Goal: Information Seeking & Learning: Learn about a topic

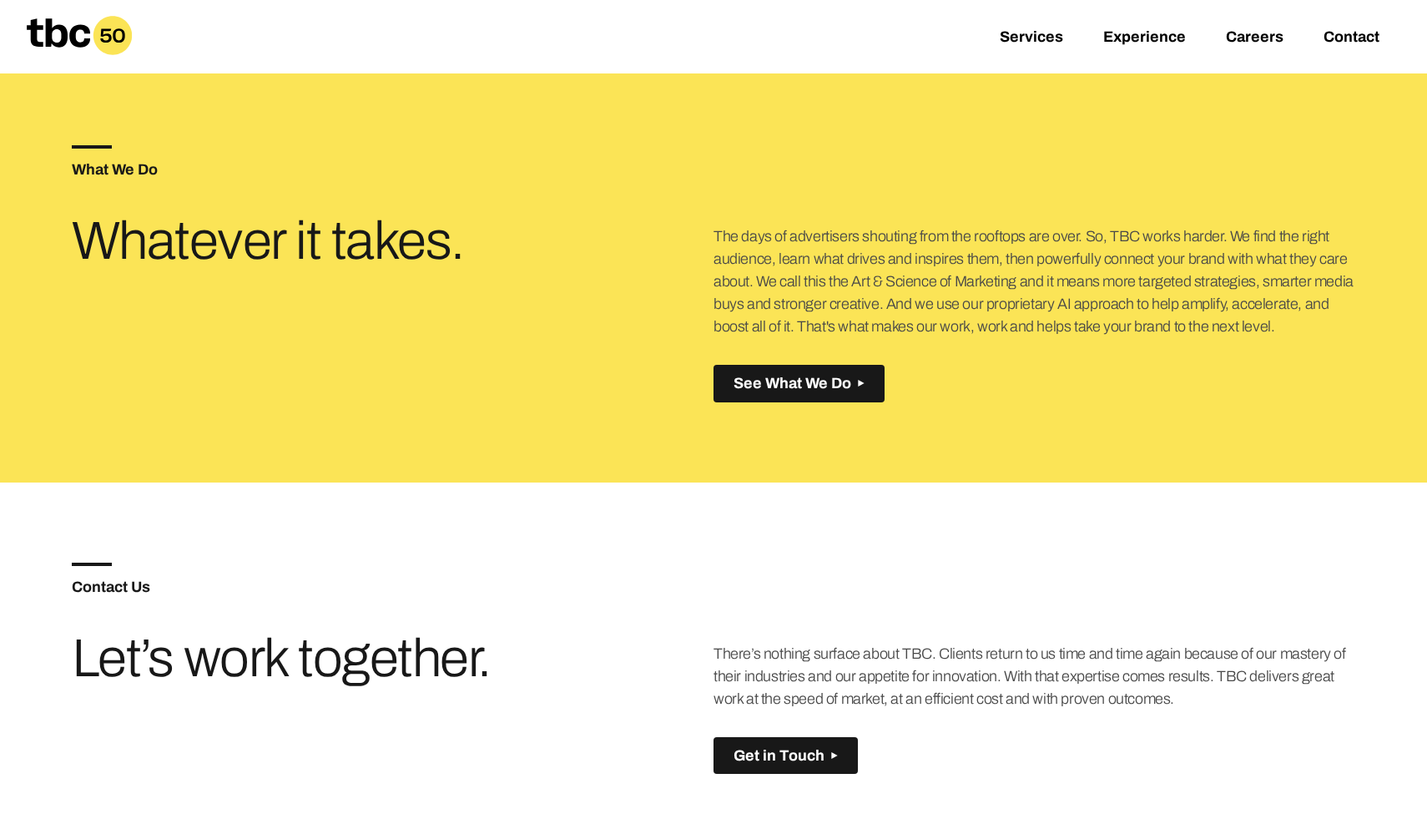
scroll to position [754, 0]
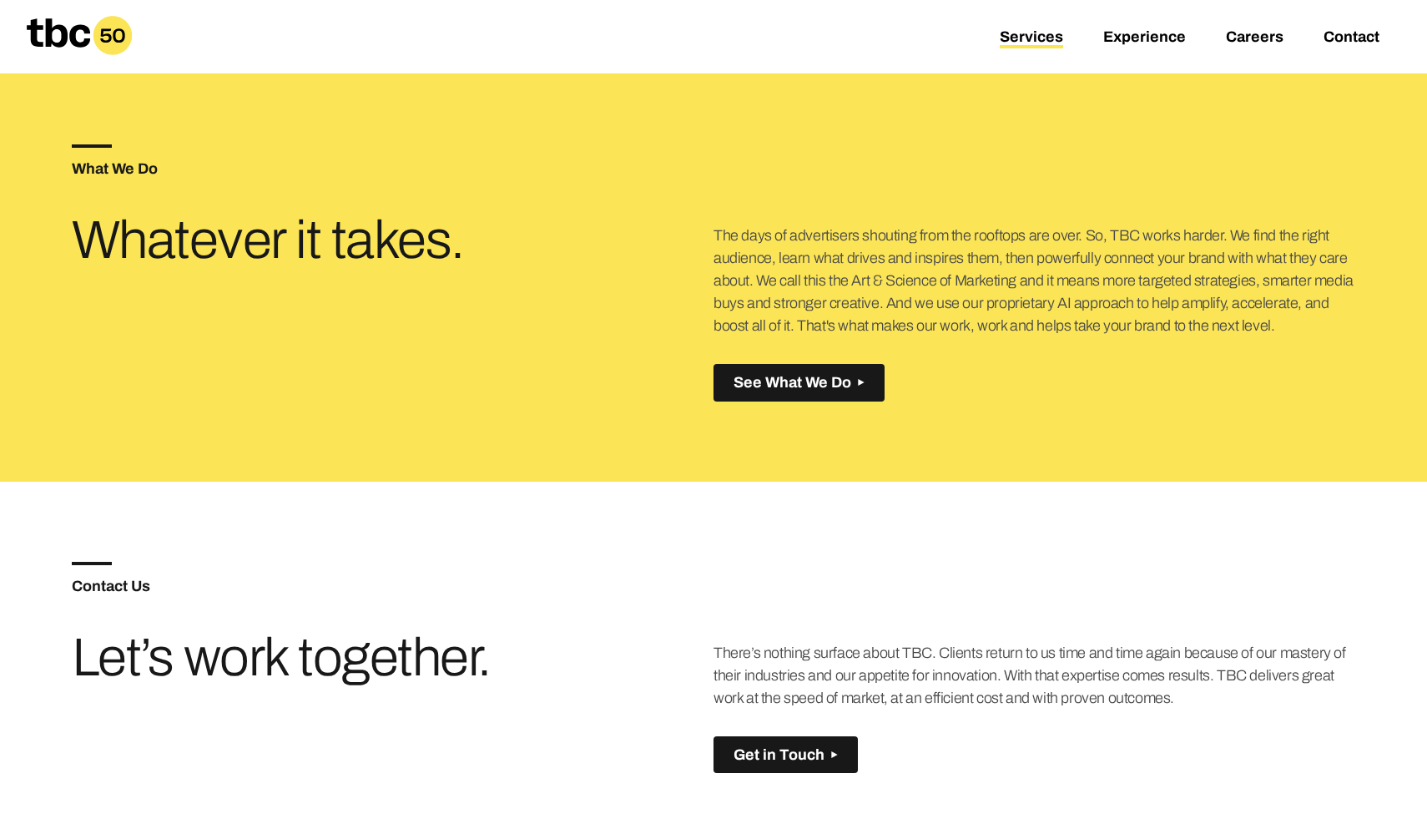
click at [1024, 44] on link "Services" at bounding box center [1031, 38] width 63 height 20
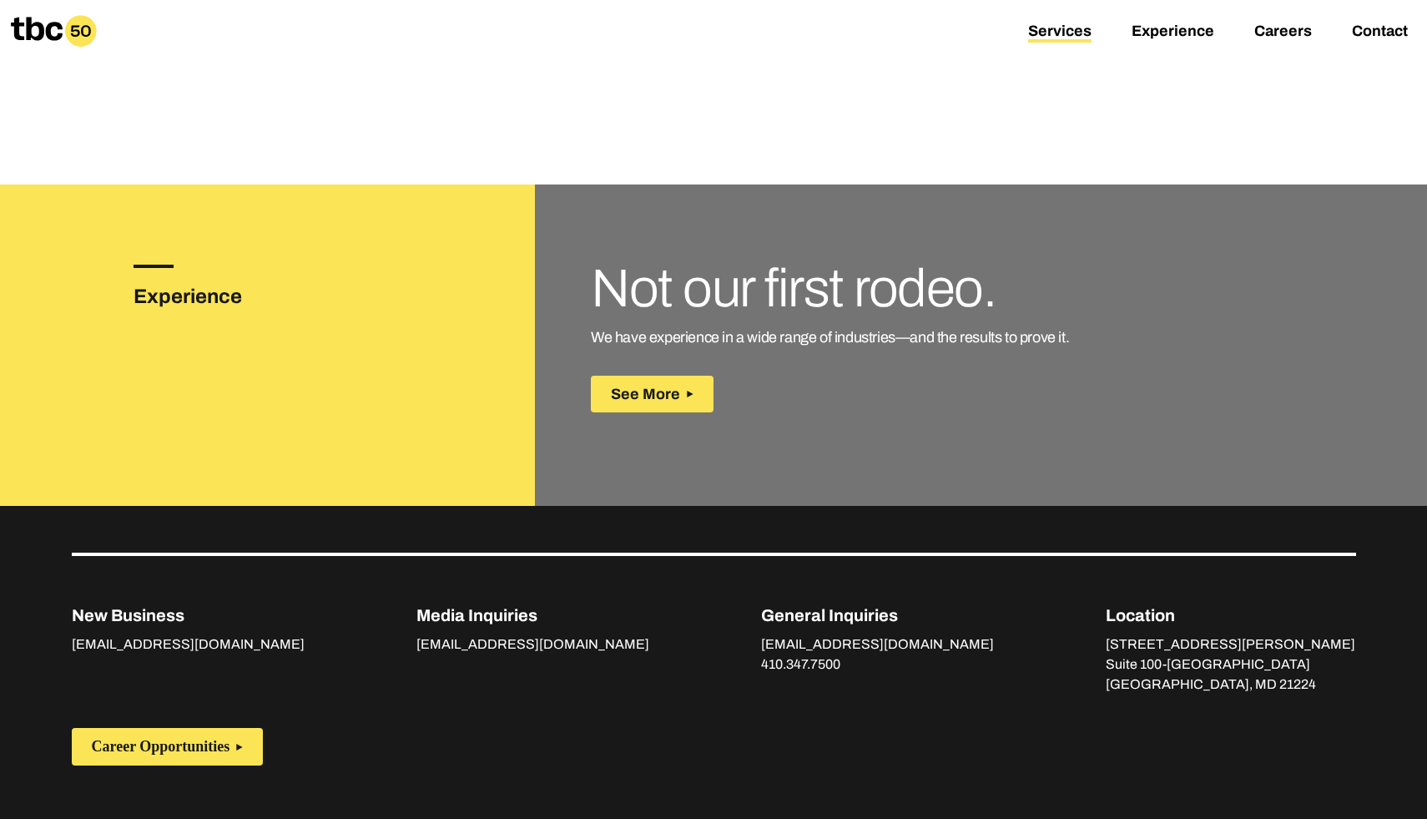
scroll to position [2371, 0]
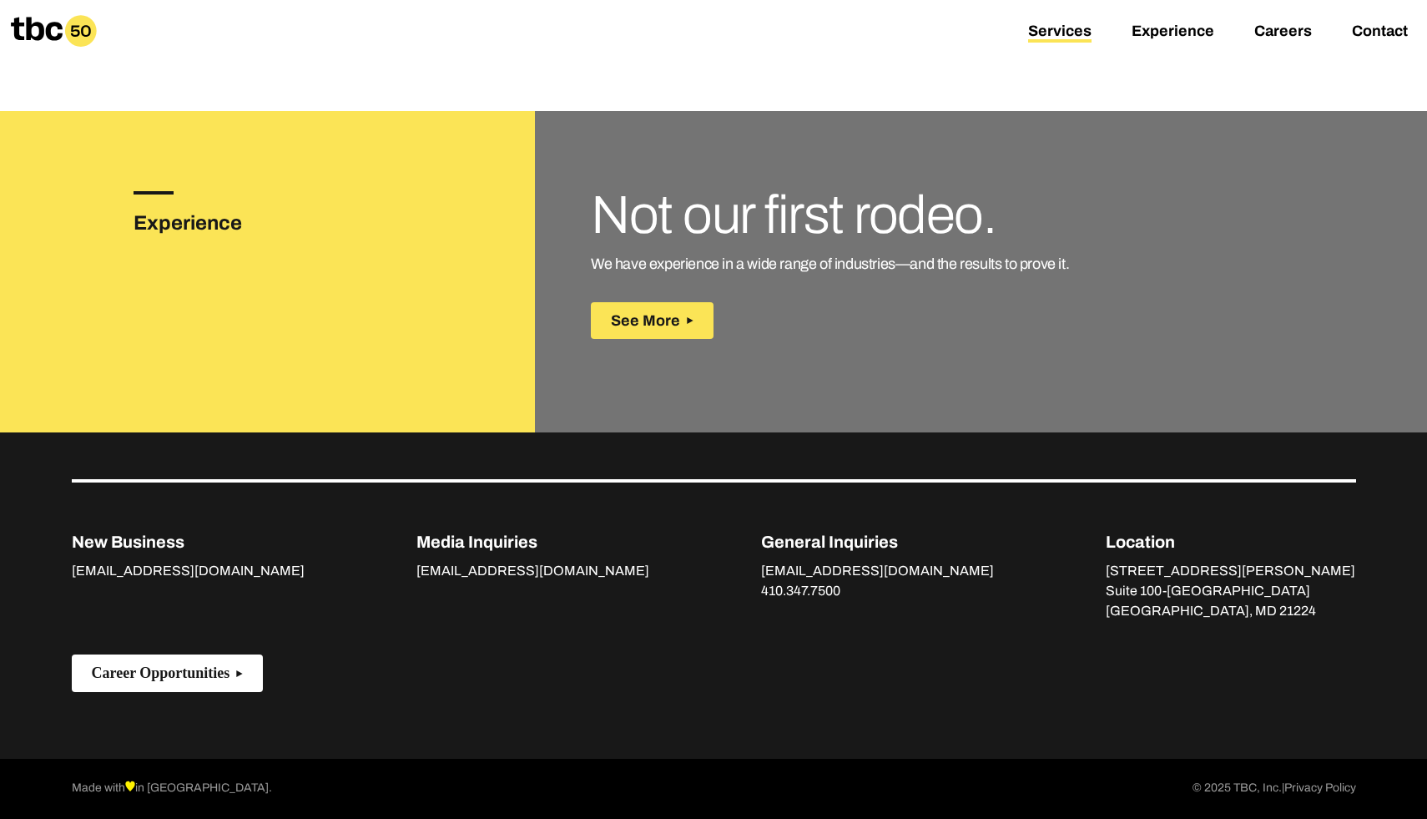
click at [243, 670] on polygon at bounding box center [238, 672] width 9 height 9
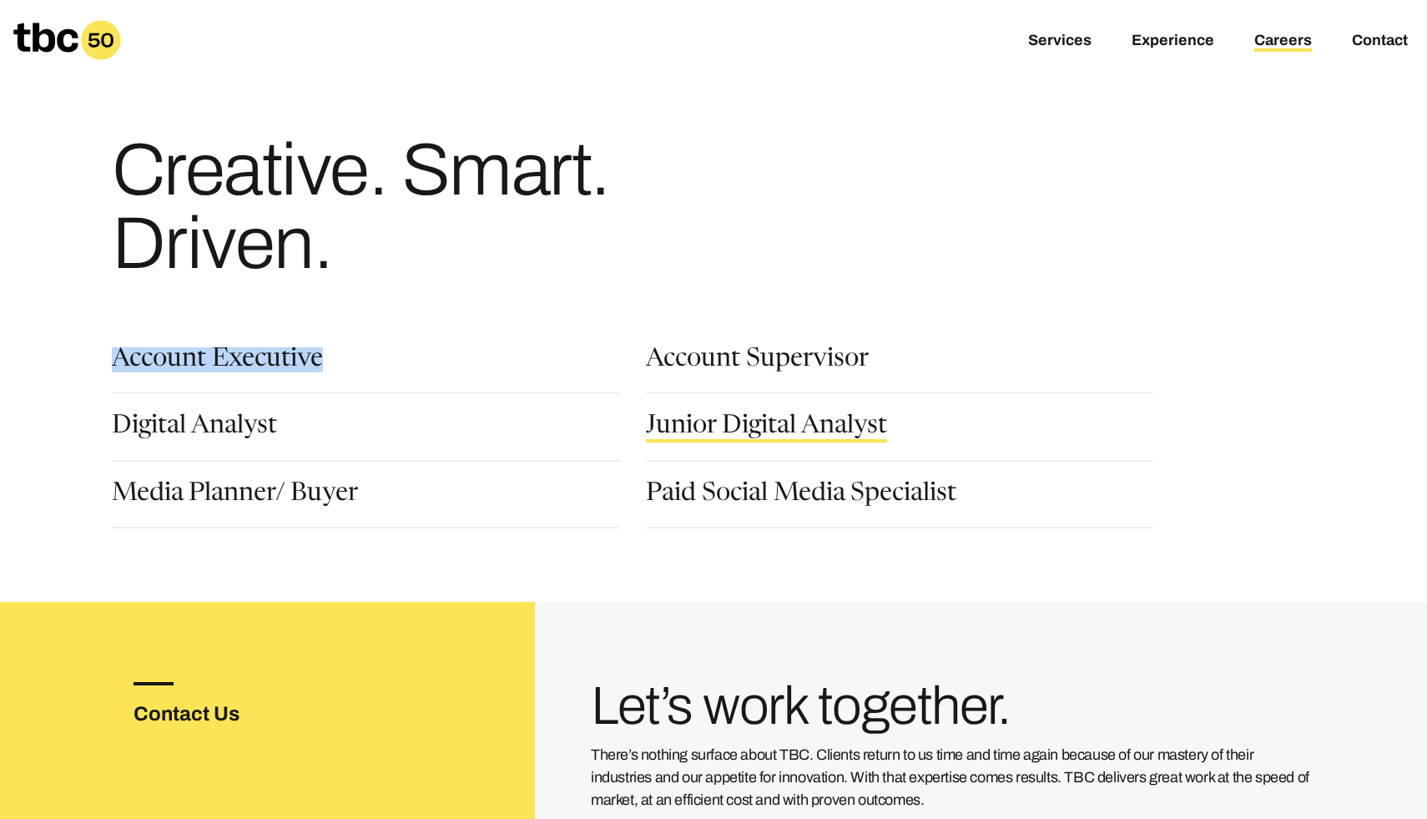
click at [697, 428] on link "Junior Digital Analyst" at bounding box center [766, 428] width 241 height 28
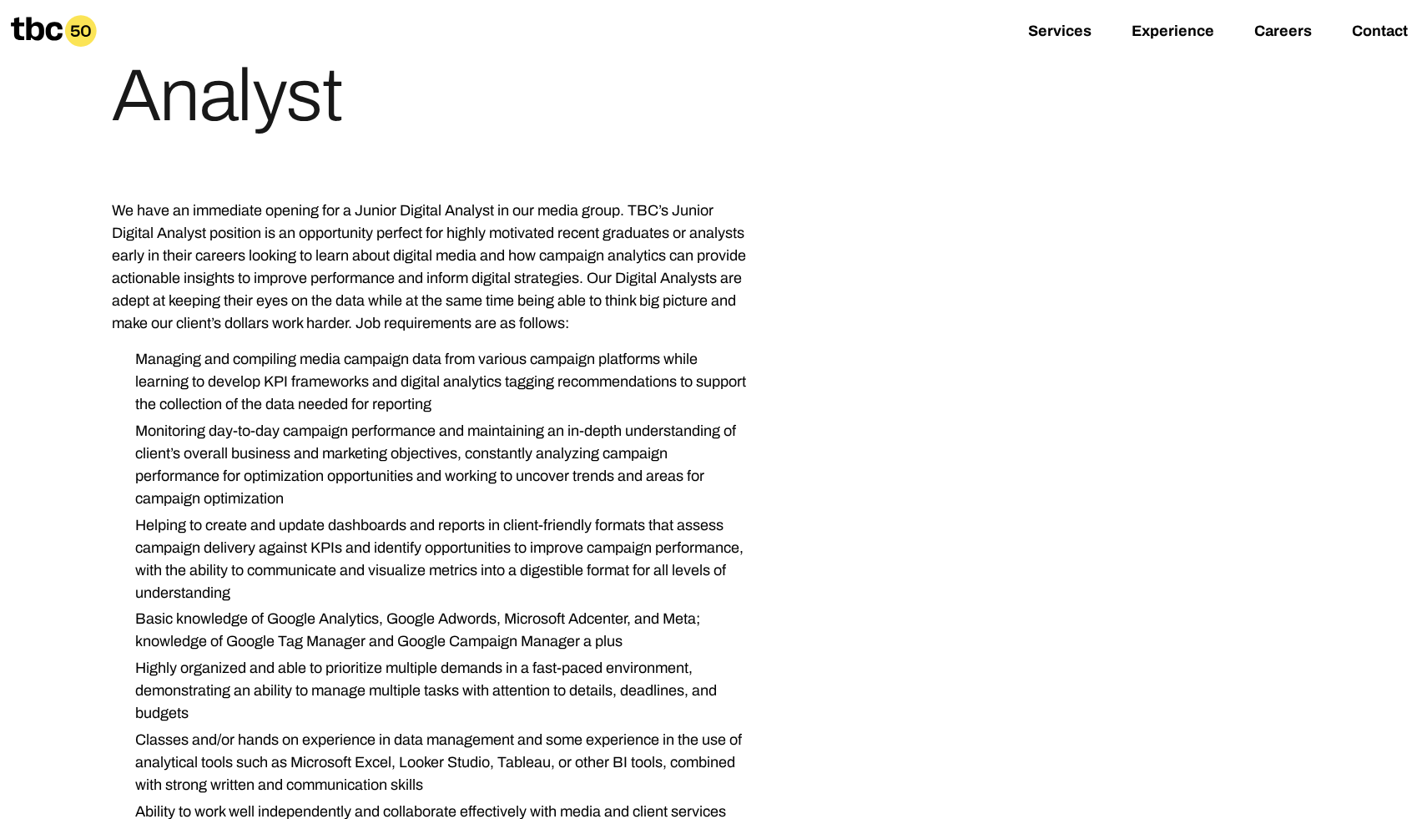
scroll to position [237, 0]
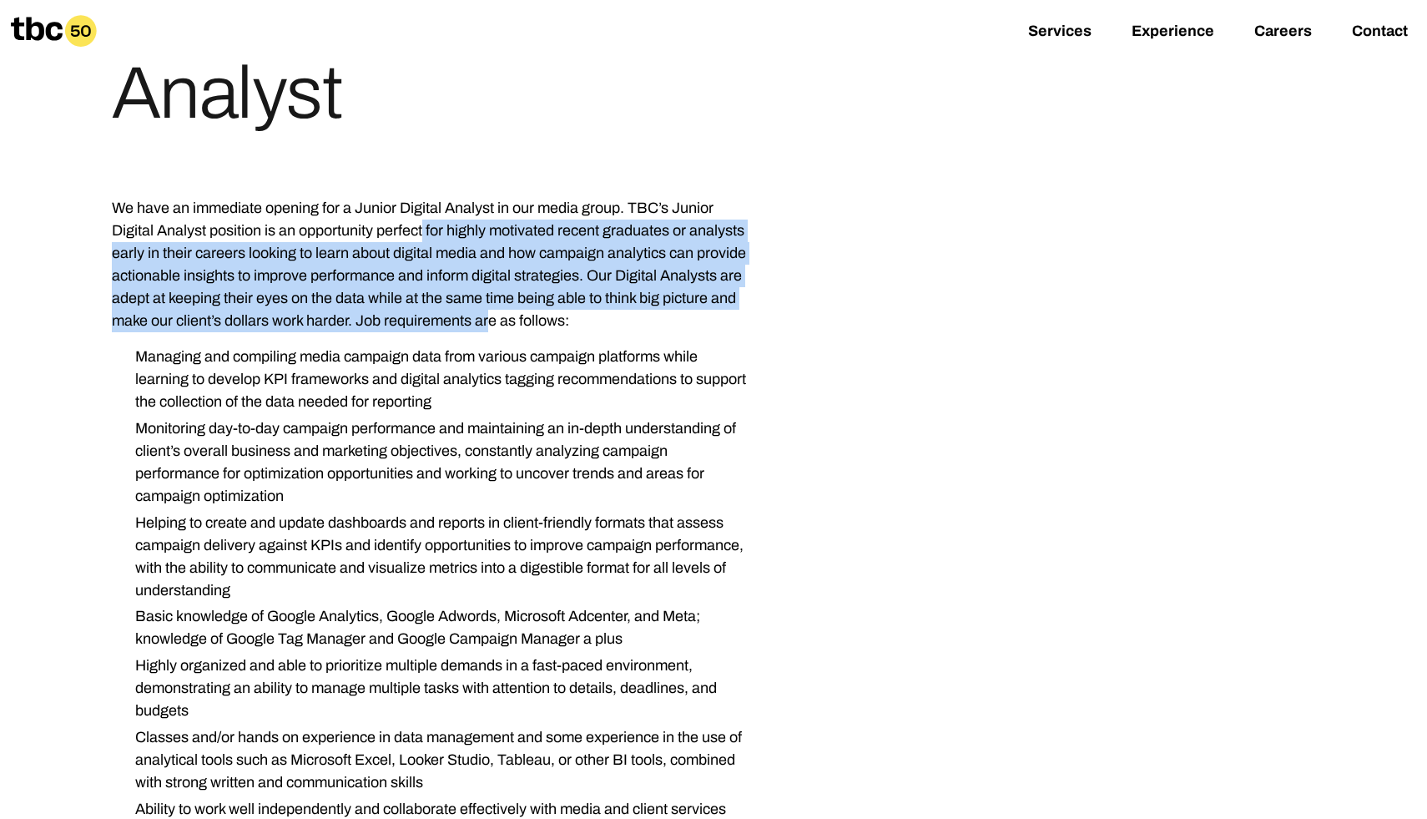
drag, startPoint x: 426, startPoint y: 225, endPoint x: 487, endPoint y: 325, distance: 117.2
click at [487, 325] on p "We have an immediate opening for a Junior Digital Analyst in our media group. T…" at bounding box center [432, 264] width 641 height 135
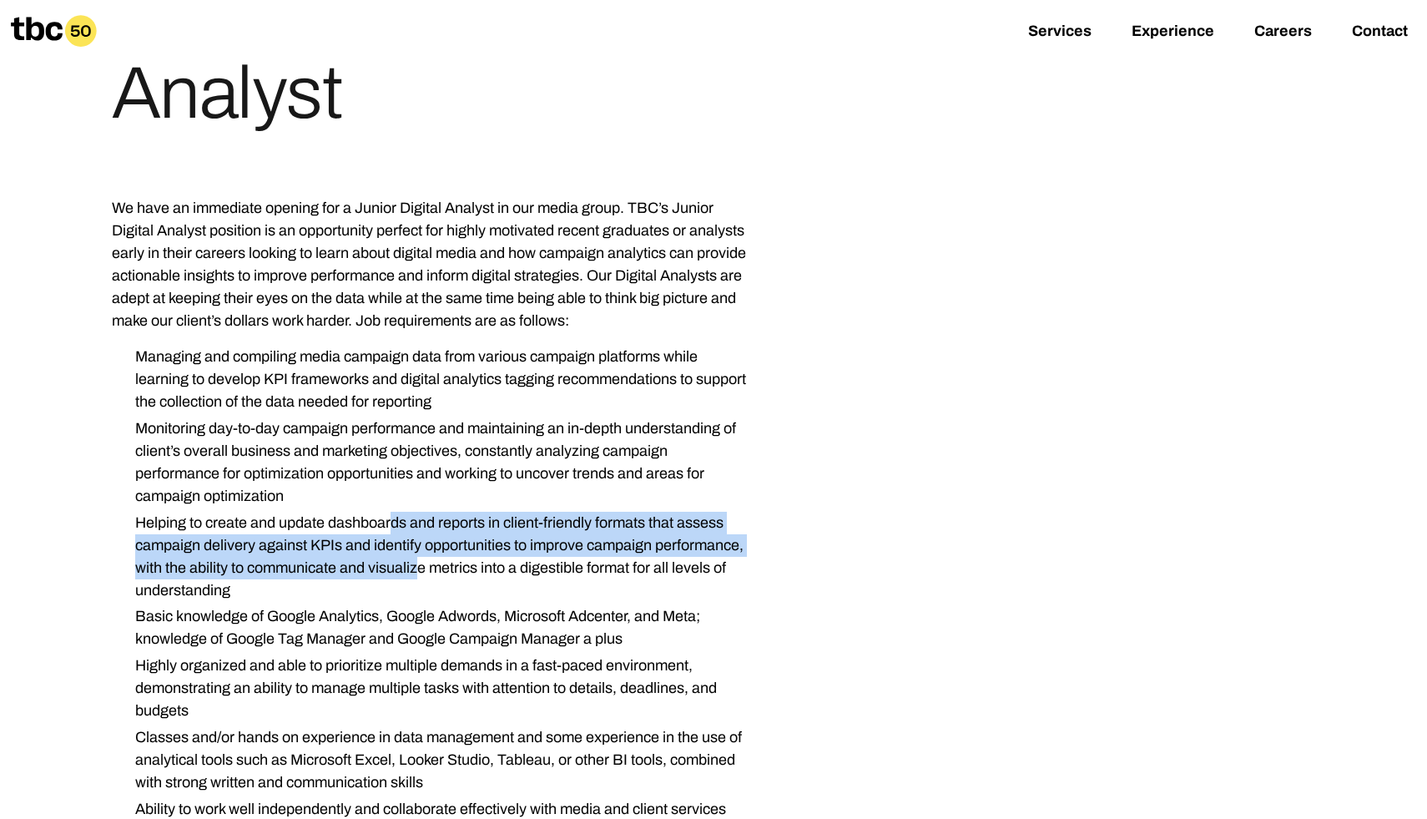
drag, startPoint x: 389, startPoint y: 533, endPoint x: 421, endPoint y: 570, distance: 49.1
click at [421, 570] on li "Helping to create and update dashboards and reports in client-friendly formats …" at bounding box center [437, 557] width 630 height 90
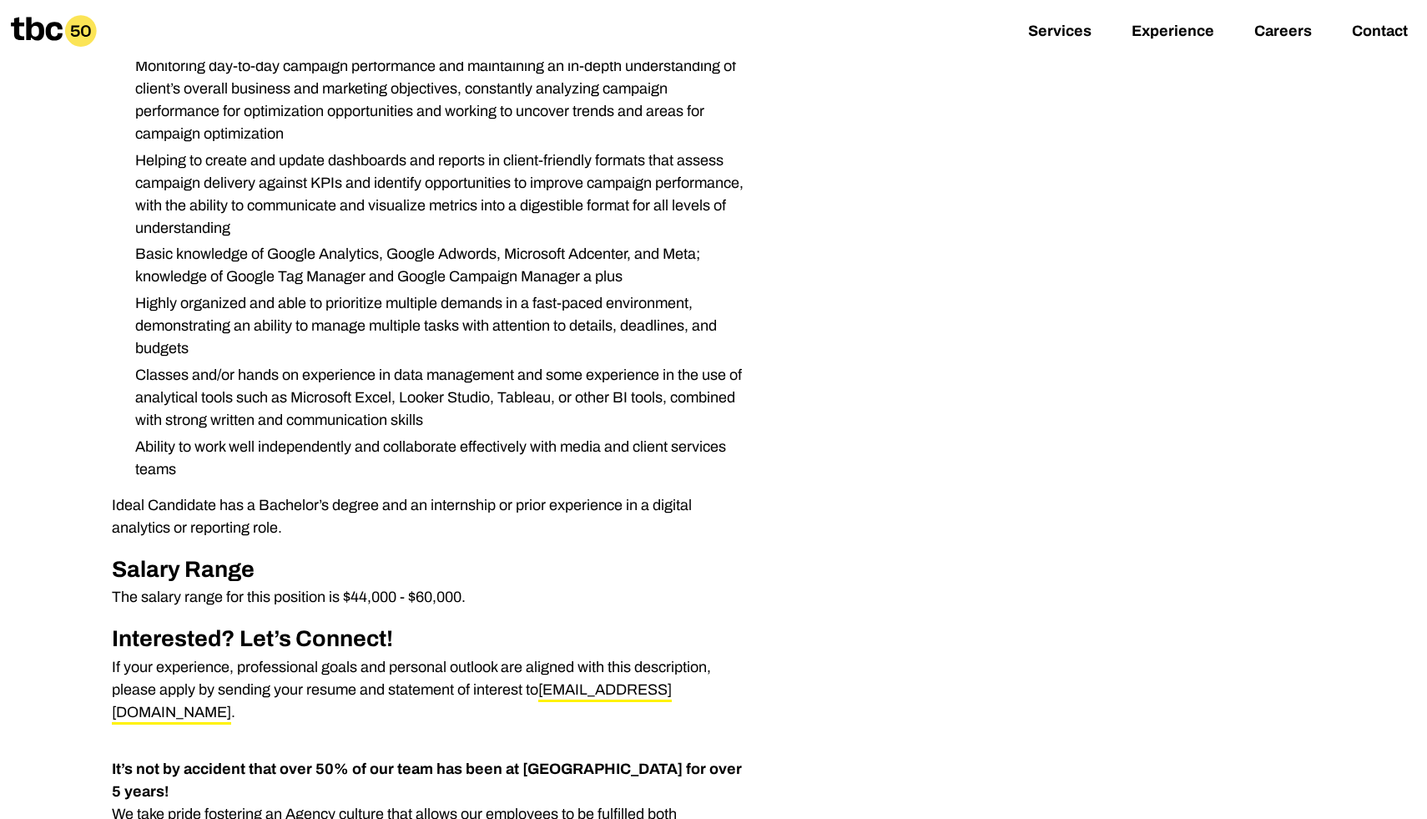
scroll to position [552, 0]
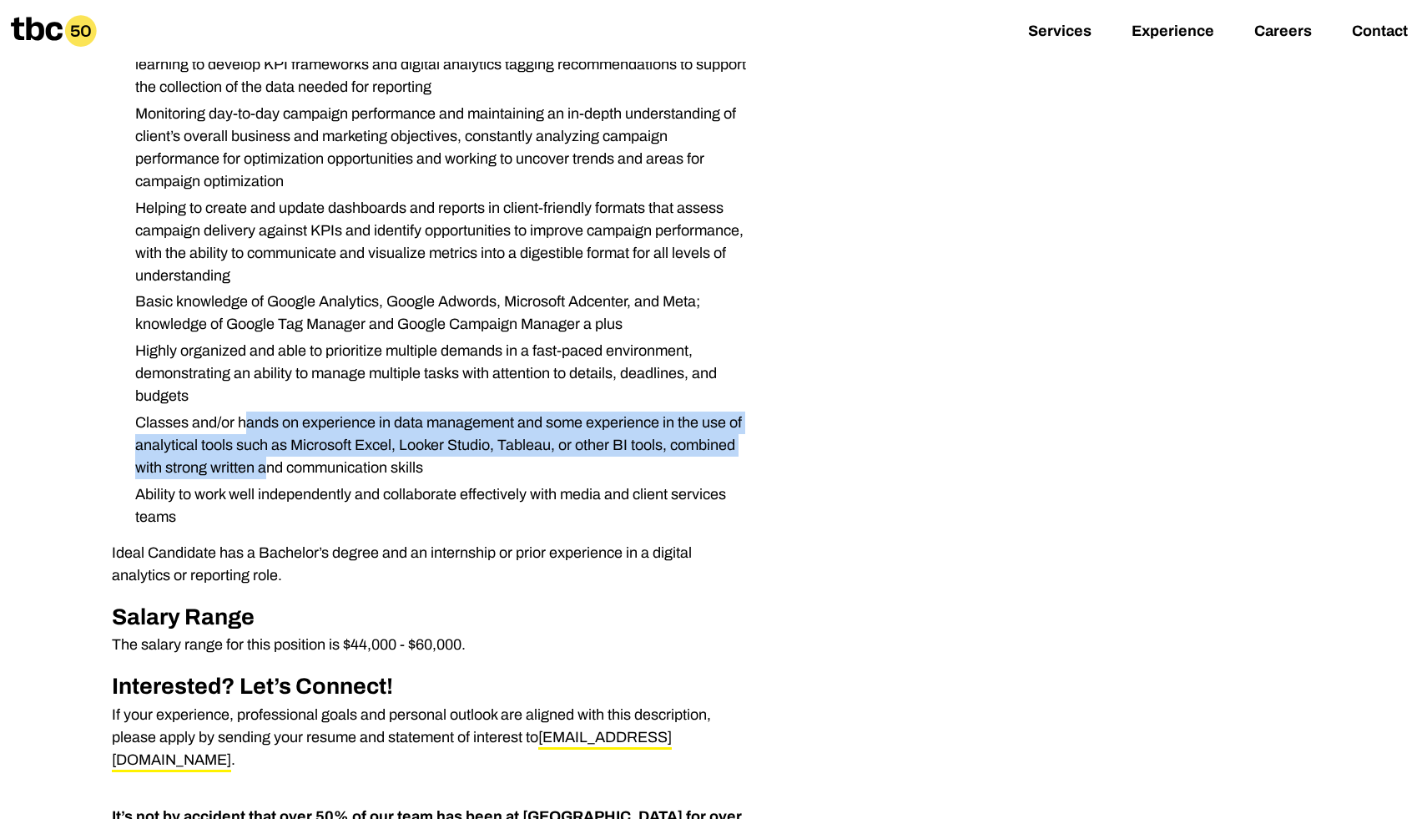
drag, startPoint x: 244, startPoint y: 430, endPoint x: 271, endPoint y: 457, distance: 38.4
click at [271, 457] on li "Classes and/or hands on experience in data management and some experience in th…" at bounding box center [437, 445] width 630 height 68
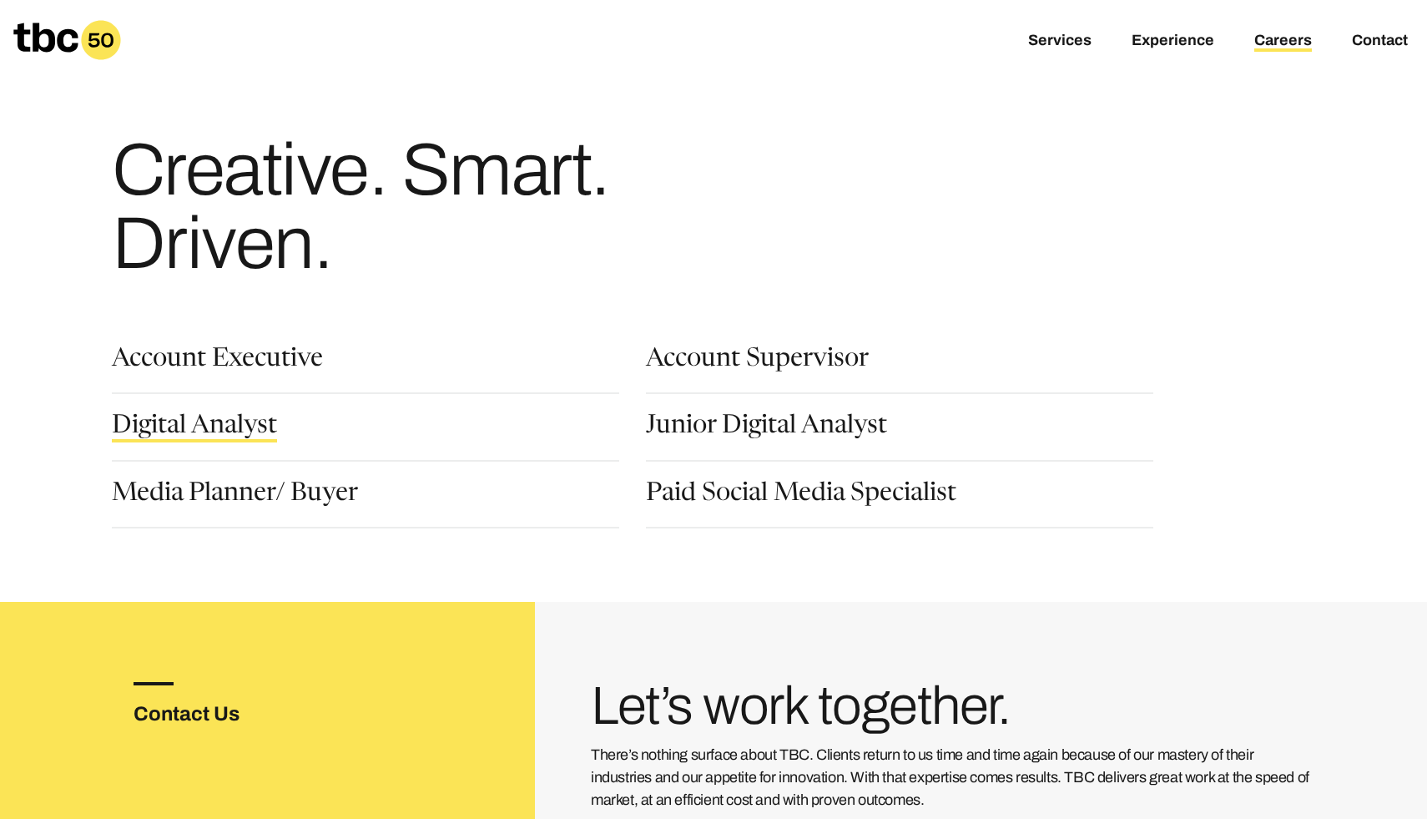
click at [149, 430] on link "Digital Analyst" at bounding box center [194, 428] width 165 height 28
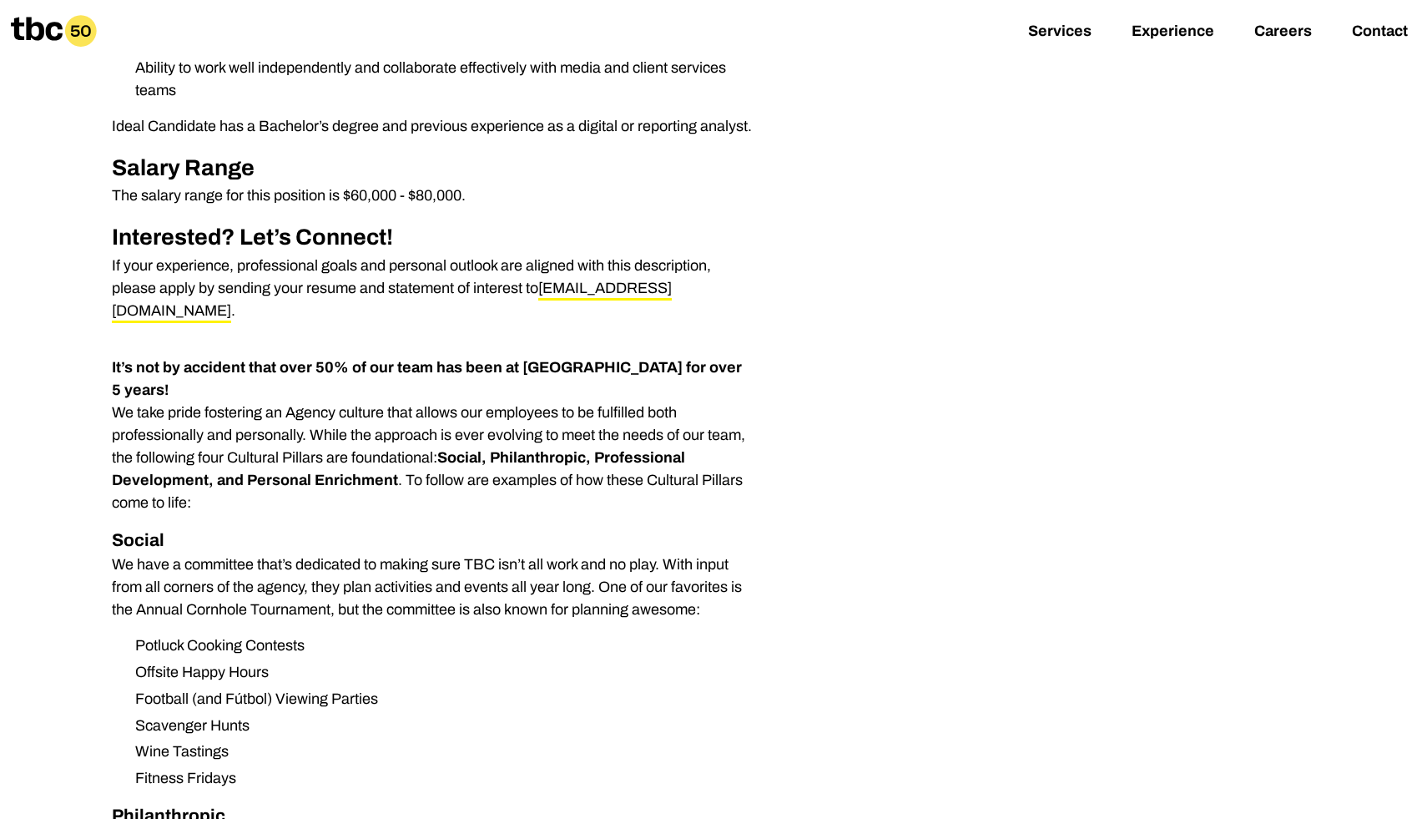
scroll to position [647, 0]
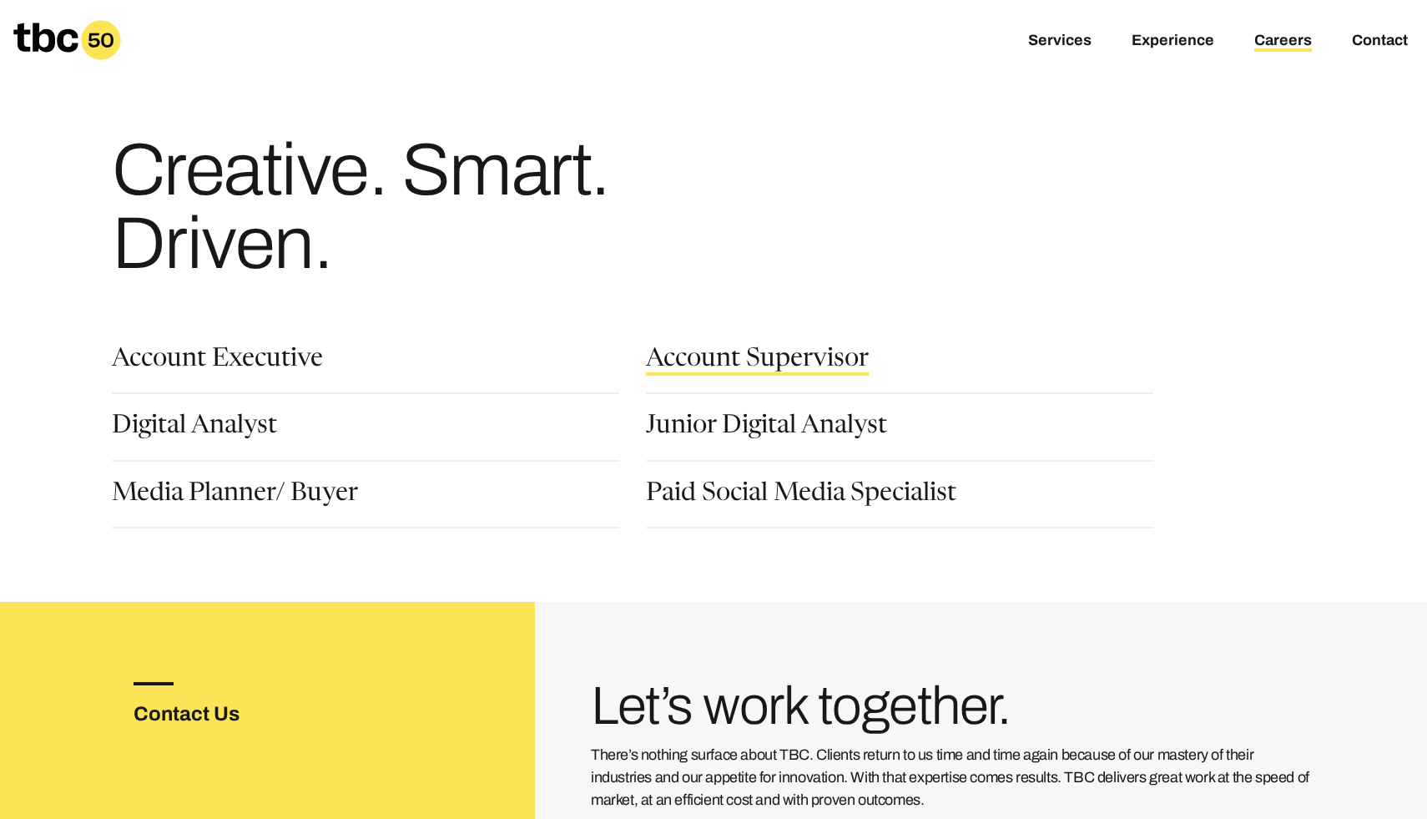
click at [691, 373] on link "Account Supervisor" at bounding box center [757, 361] width 223 height 28
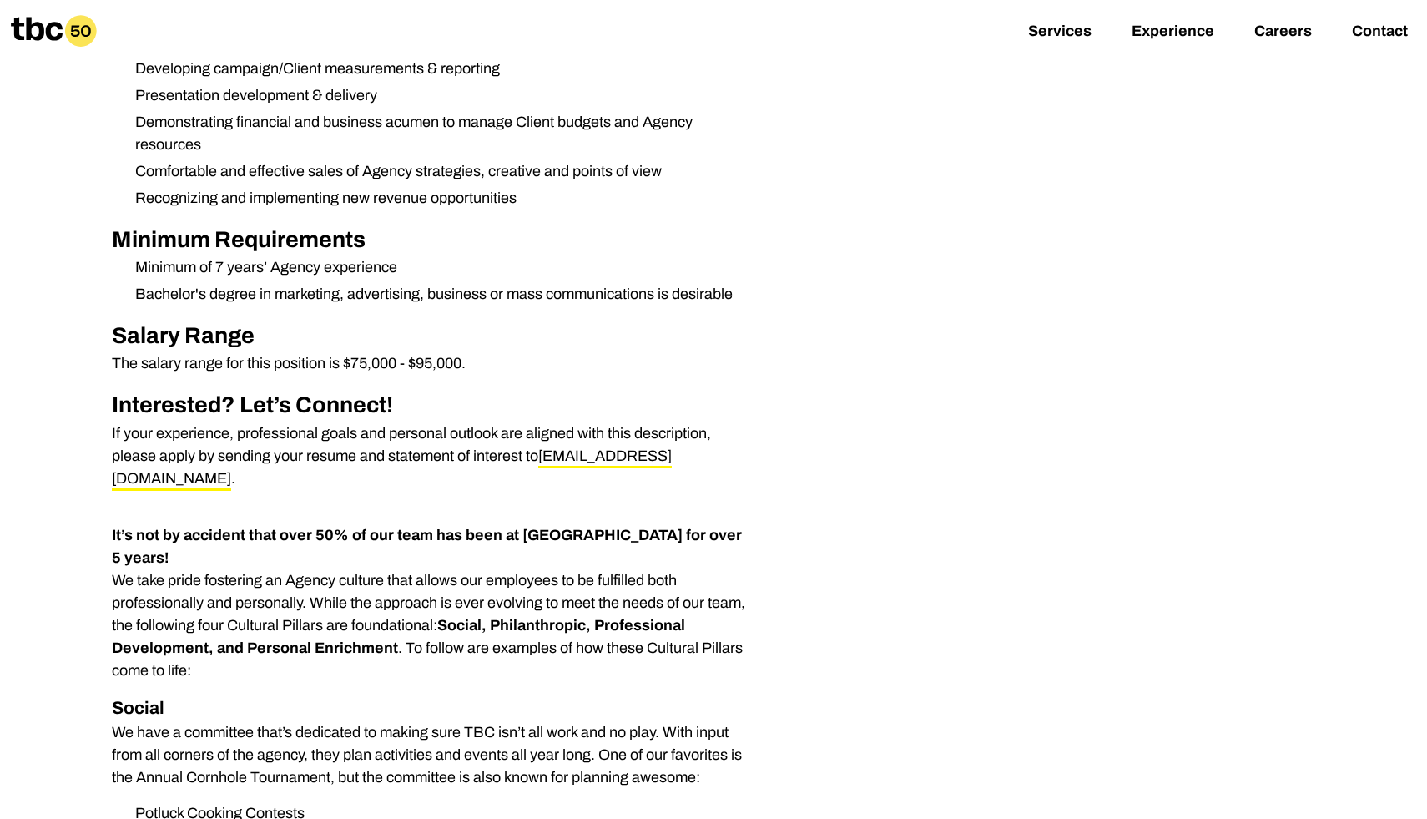
scroll to position [765, 0]
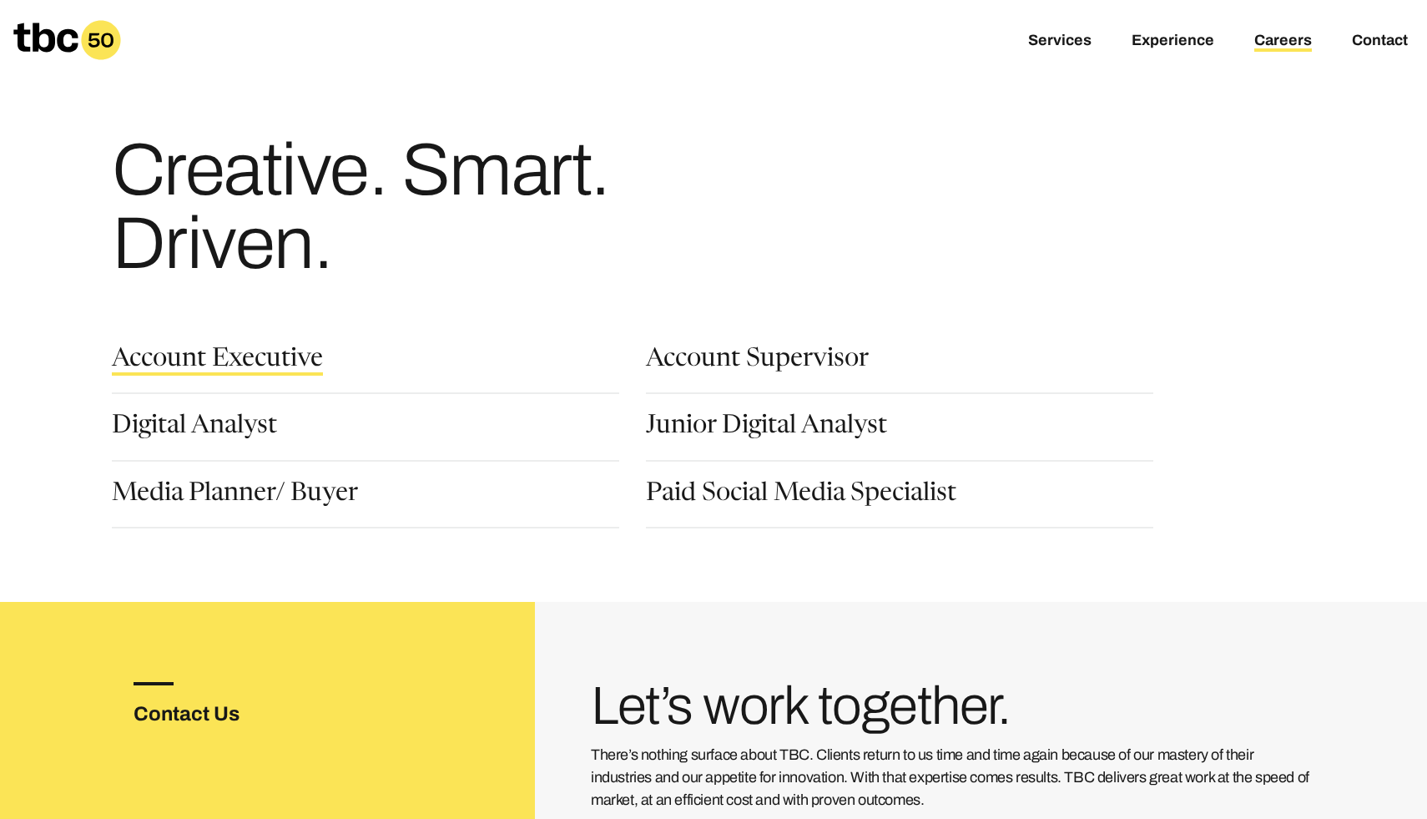
click at [280, 356] on link "Account Executive" at bounding box center [217, 361] width 211 height 28
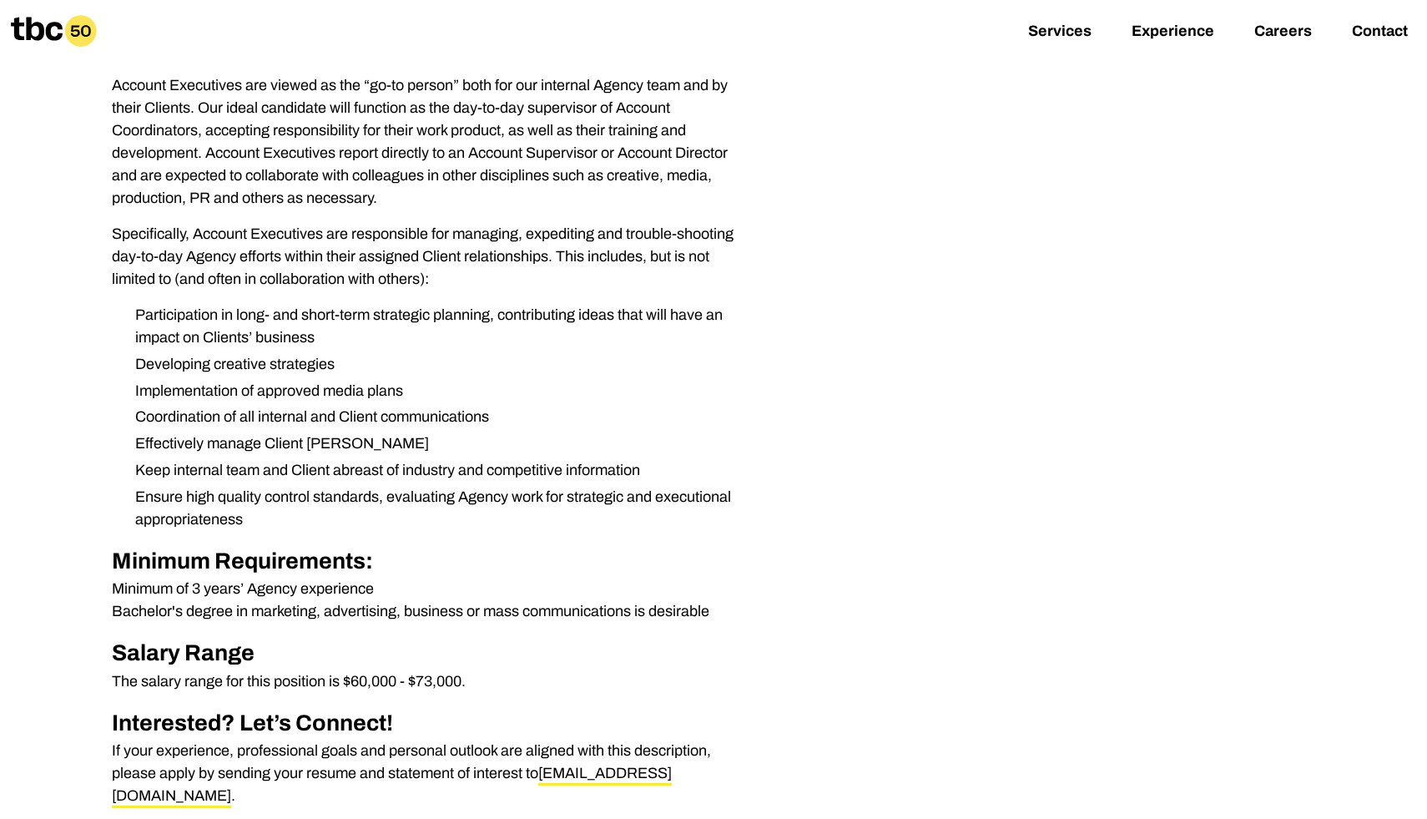
scroll to position [363, 0]
